Goal: Task Accomplishment & Management: Complete application form

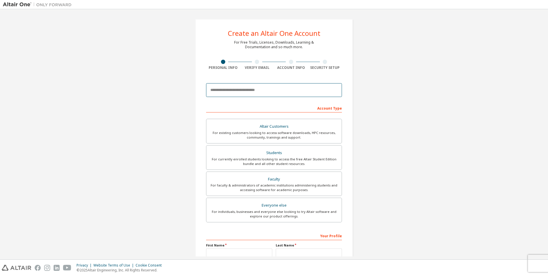
click at [296, 87] on input "email" at bounding box center [274, 90] width 136 height 14
type input "**********"
click at [273, 163] on div "For currently enrolled students looking to access the free Altair Student Editi…" at bounding box center [274, 161] width 128 height 9
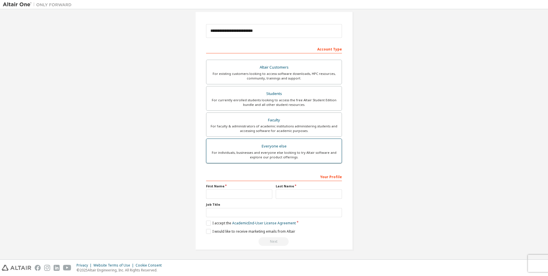
scroll to position [59, 0]
click at [230, 194] on input "text" at bounding box center [239, 193] width 66 height 9
type input "****"
click at [248, 212] on input "text" at bounding box center [274, 212] width 136 height 9
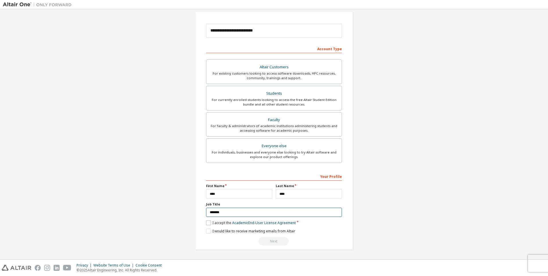
type input "*******"
click at [206, 222] on label "I accept the Academic End-User License Agreement" at bounding box center [251, 222] width 90 height 5
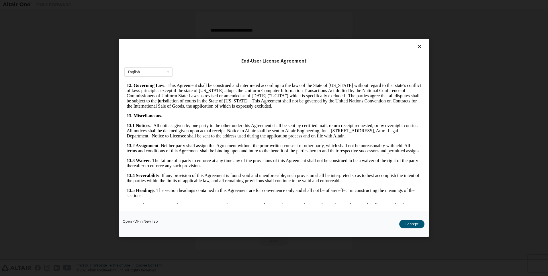
scroll to position [905, 0]
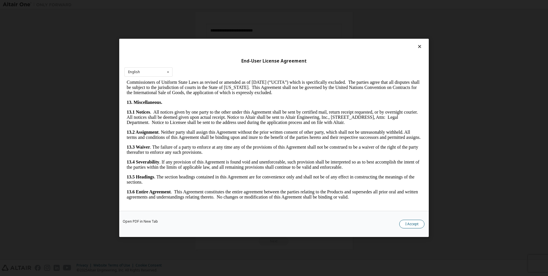
click at [411, 223] on button "I Accept" at bounding box center [412, 224] width 25 height 9
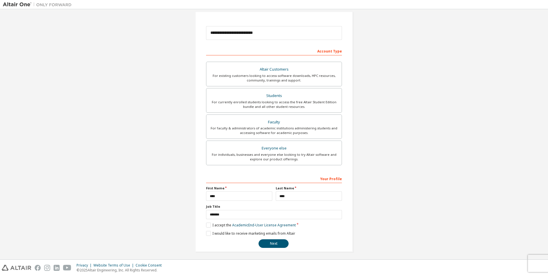
scroll to position [59, 0]
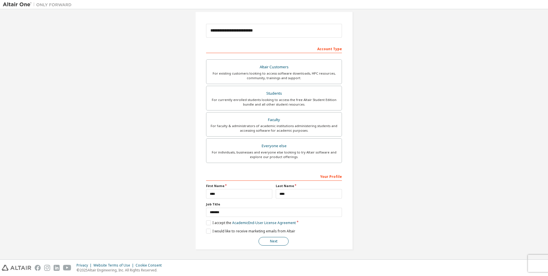
click at [281, 239] on button "Next" at bounding box center [274, 241] width 30 height 9
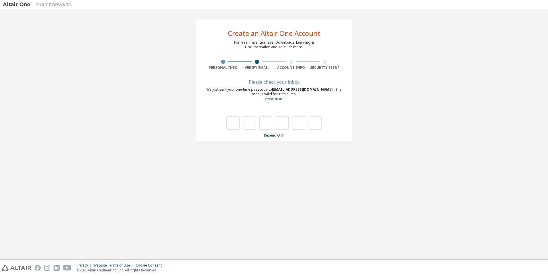
scroll to position [0, 0]
type input "*"
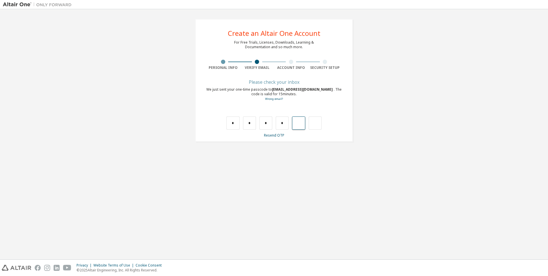
type input "*"
